Goal: Share content: Share content

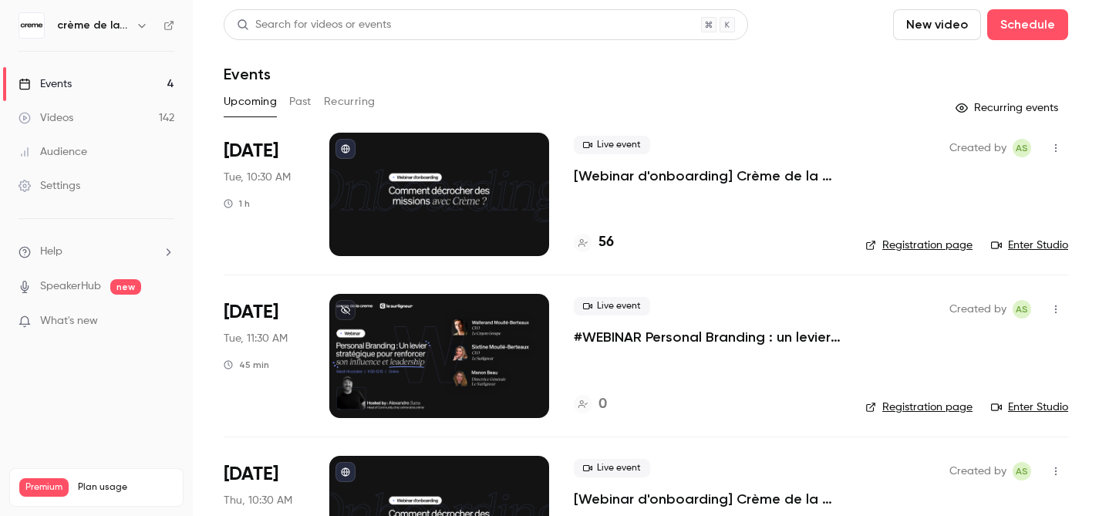
click at [1020, 409] on link "Enter Studio" at bounding box center [1029, 406] width 77 height 15
click at [1049, 308] on icon "button" at bounding box center [1055, 309] width 12 height 11
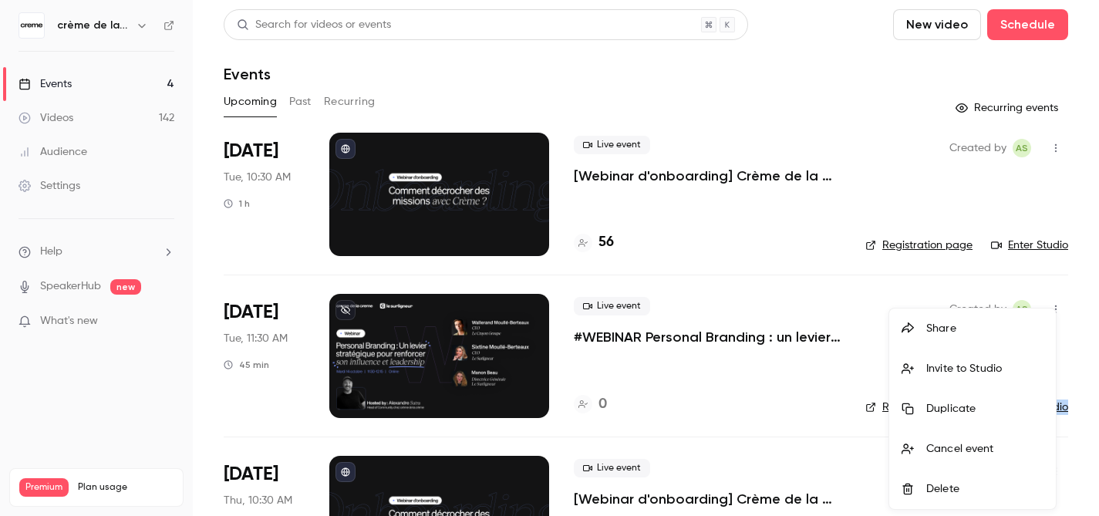
click at [934, 335] on div "Share" at bounding box center [984, 328] width 117 height 15
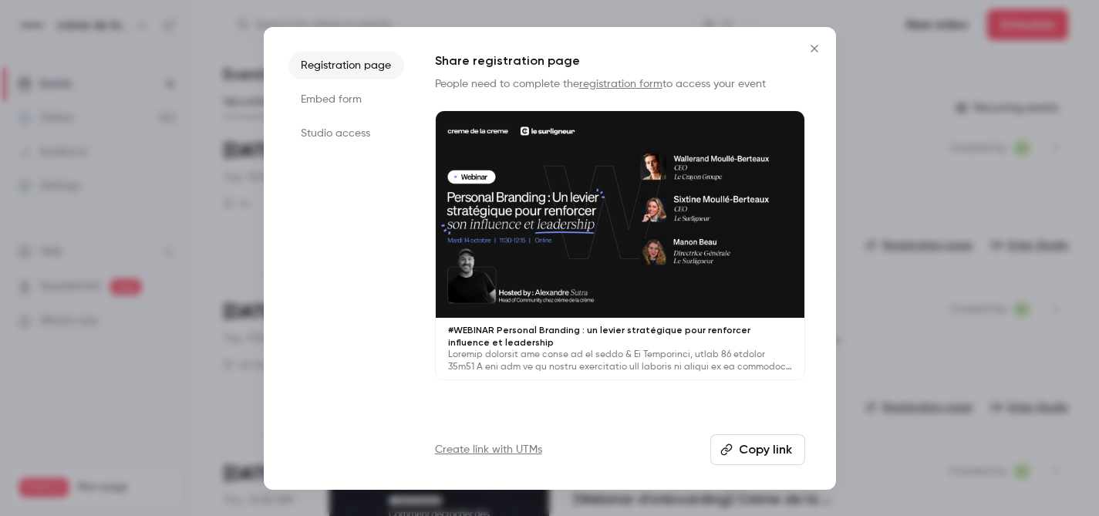
click at [334, 133] on li "Studio access" at bounding box center [346, 134] width 116 height 28
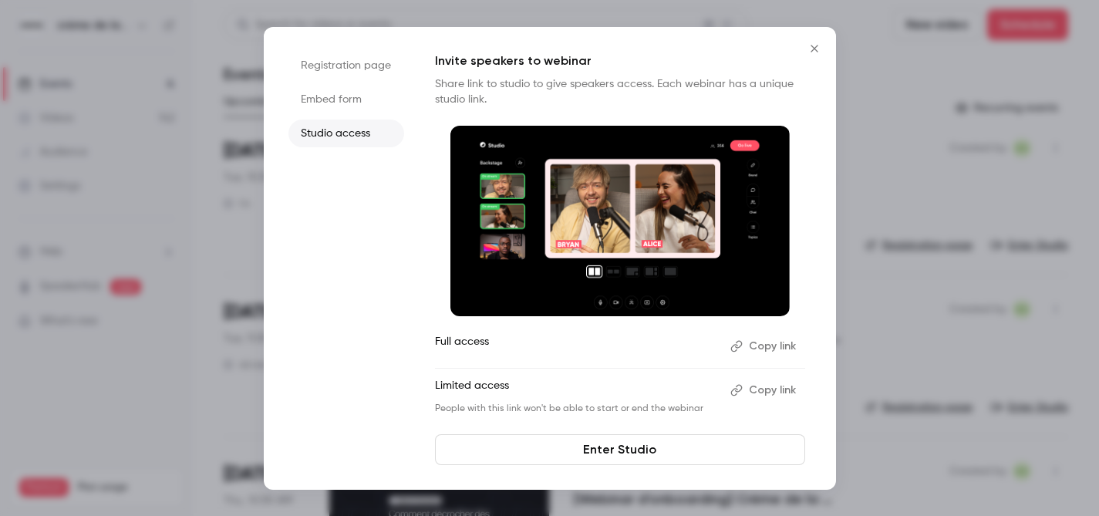
click at [740, 343] on icon "button" at bounding box center [736, 346] width 12 height 12
click at [745, 383] on button "Copy link" at bounding box center [764, 390] width 81 height 25
click at [774, 388] on button "Copied!" at bounding box center [767, 390] width 75 height 25
click at [816, 47] on icon "Close" at bounding box center [814, 48] width 19 height 12
